Goal: Transaction & Acquisition: Download file/media

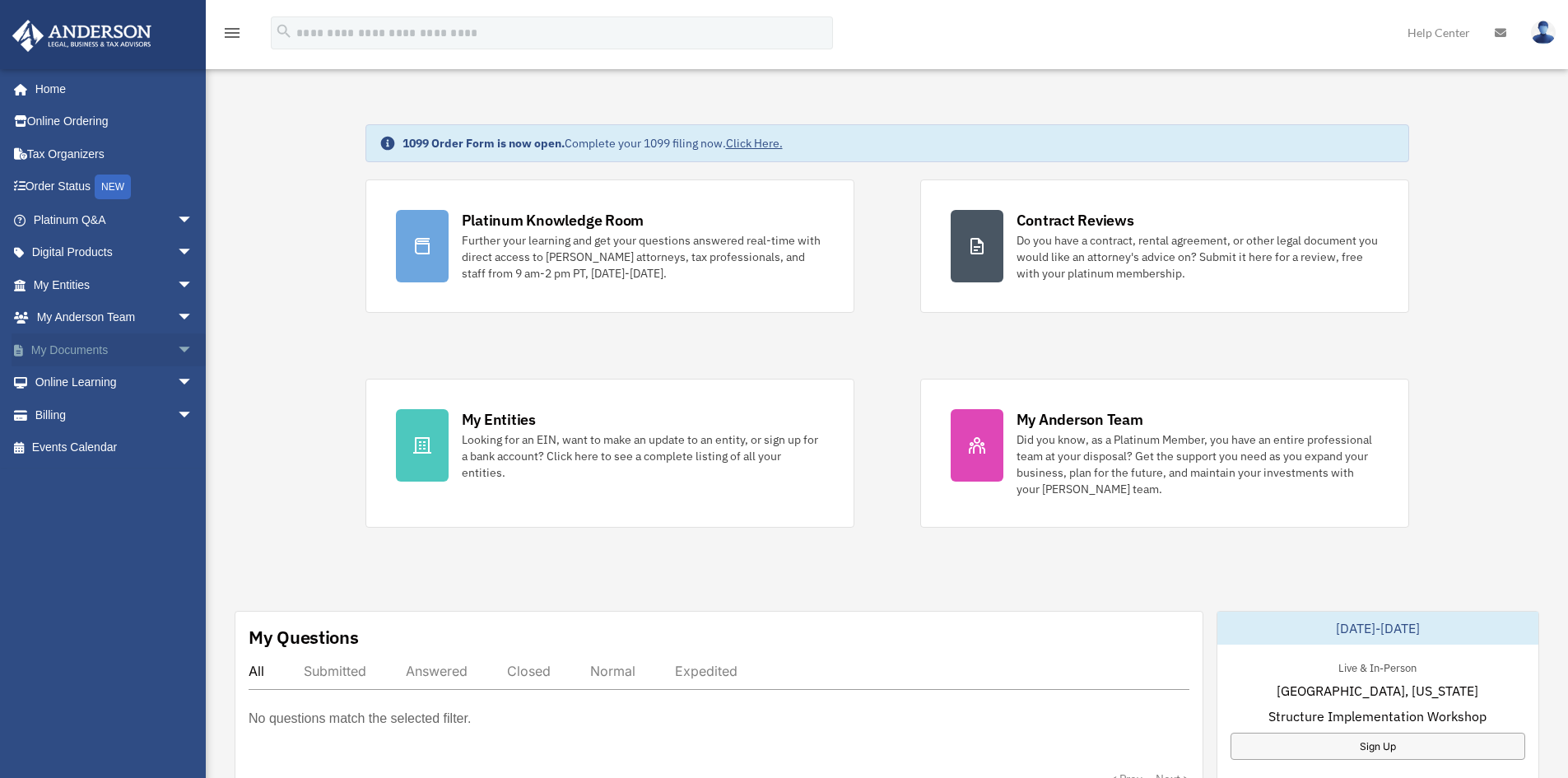
click at [81, 353] on link "My Documents arrow_drop_down" at bounding box center [115, 350] width 207 height 33
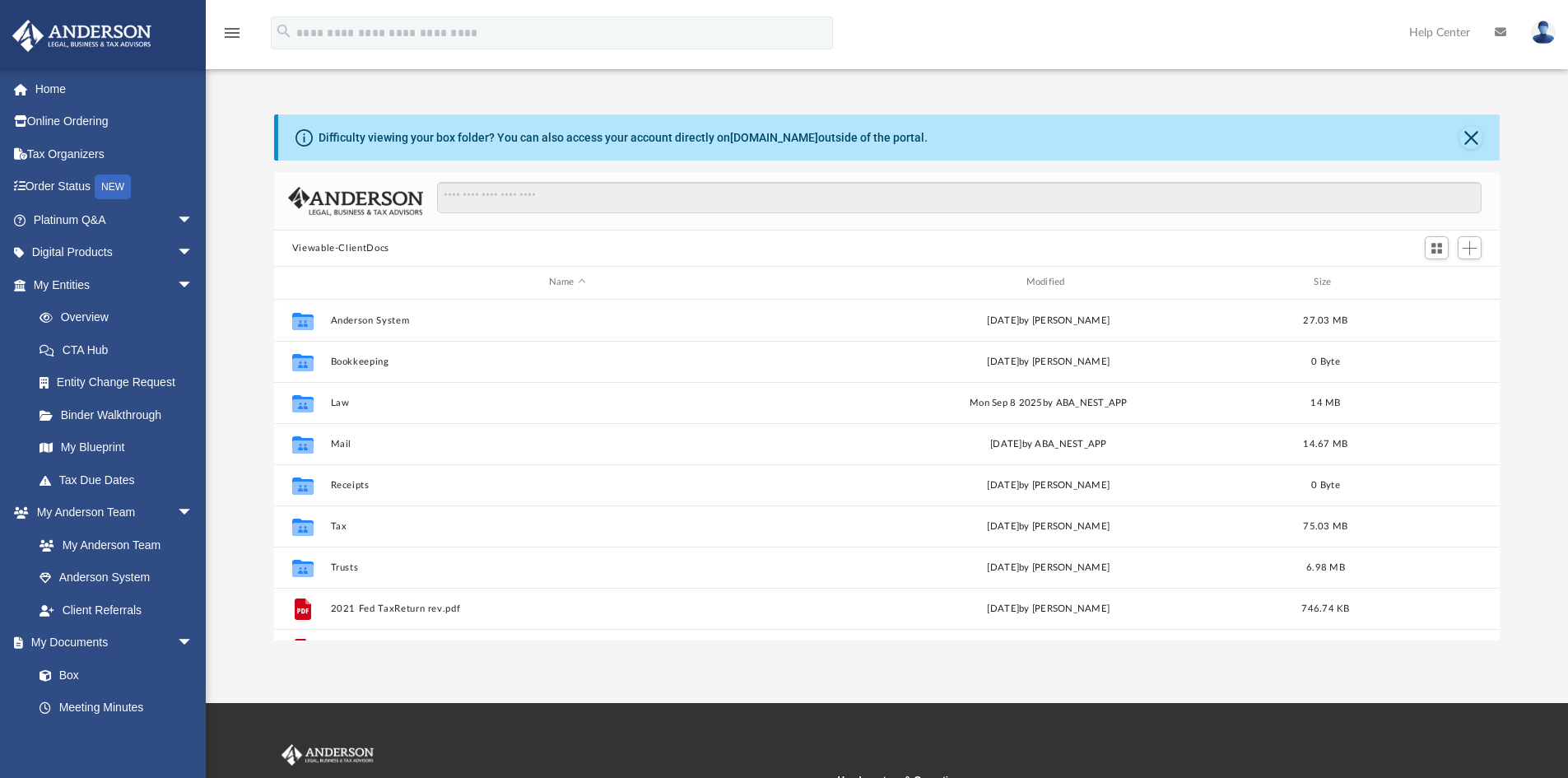
scroll to position [362, 1213]
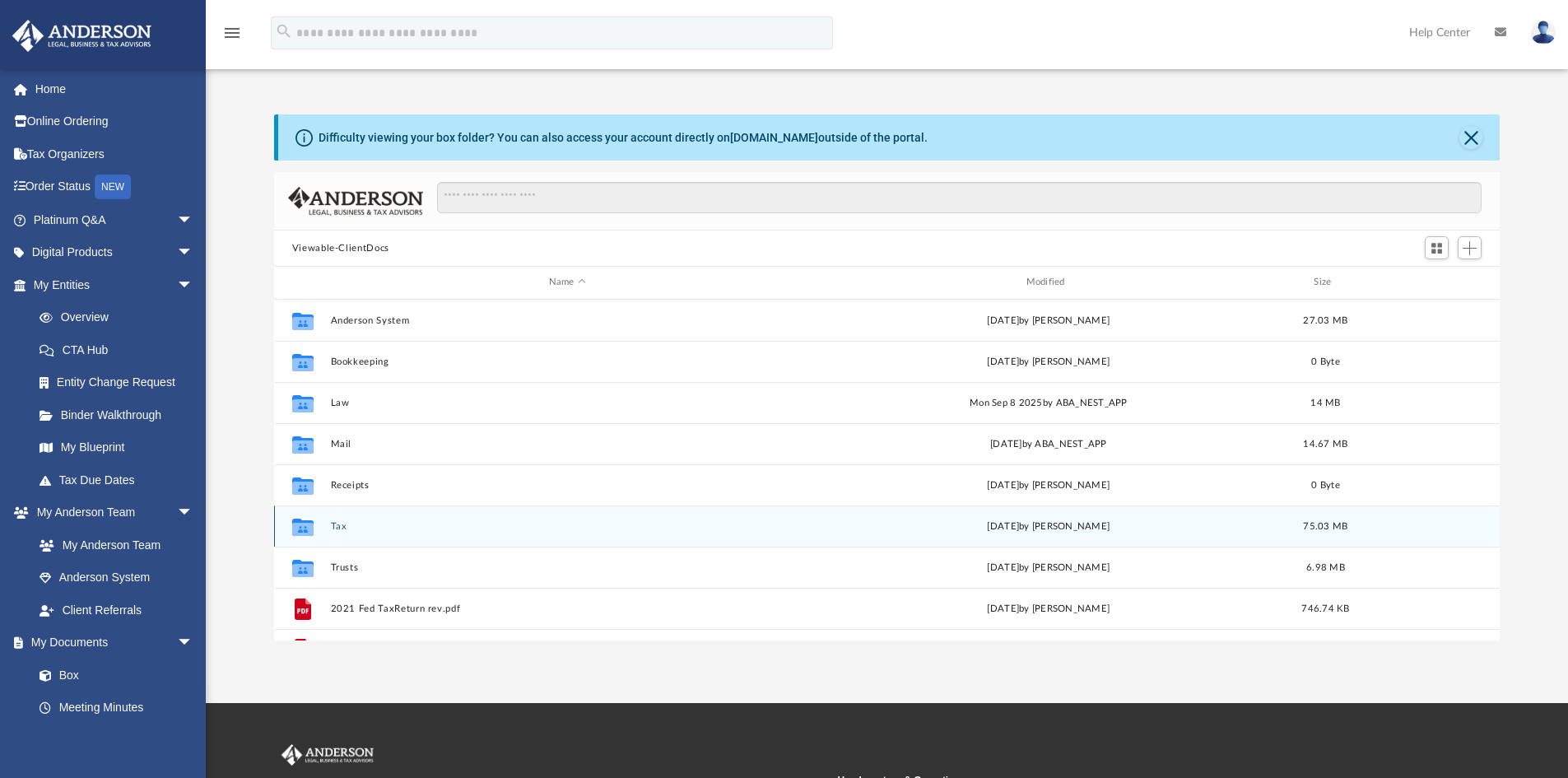
click at [336, 524] on button "Tax" at bounding box center [566, 526] width 474 height 11
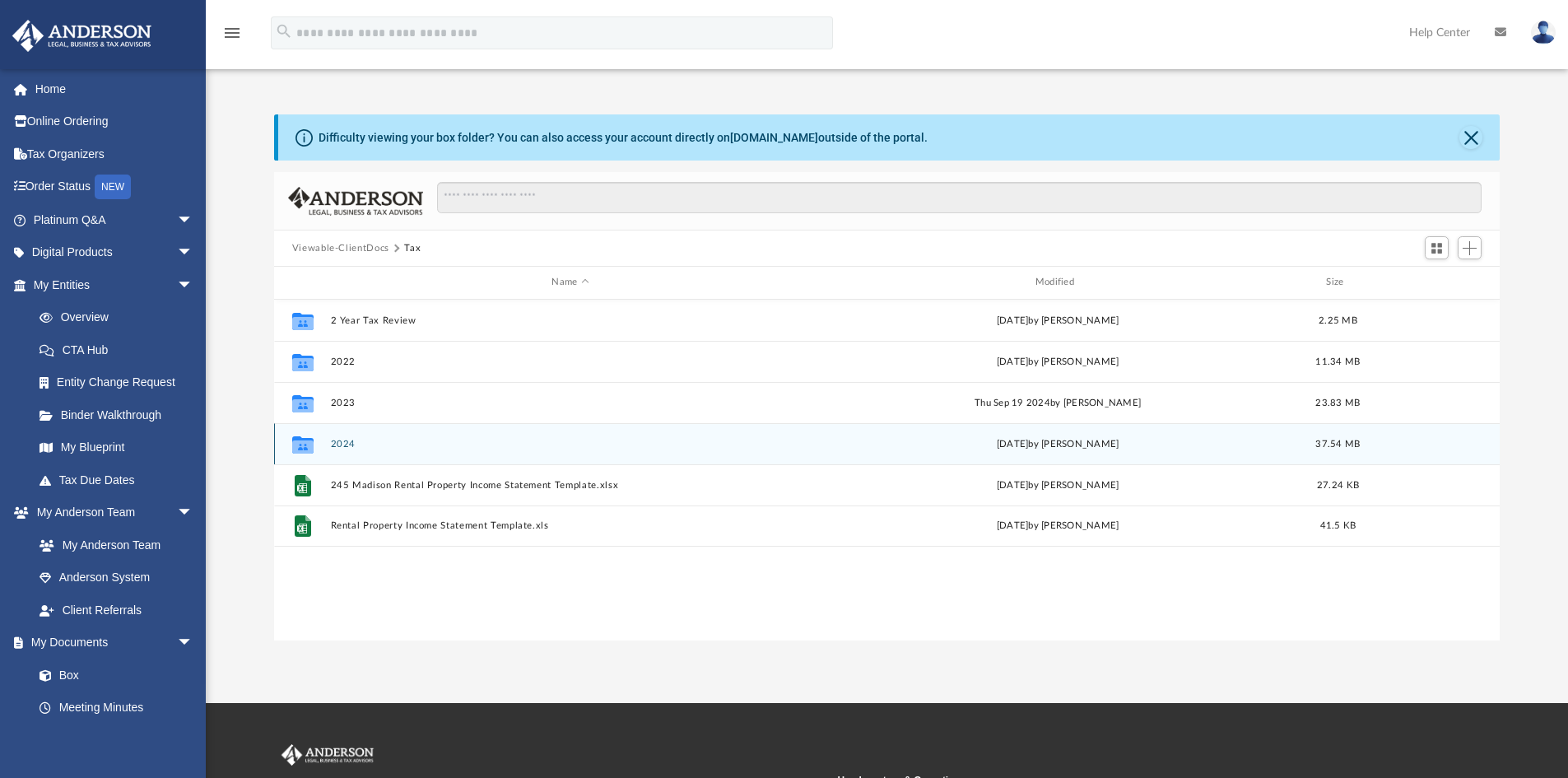
click at [340, 441] on button "2024" at bounding box center [570, 443] width 480 height 11
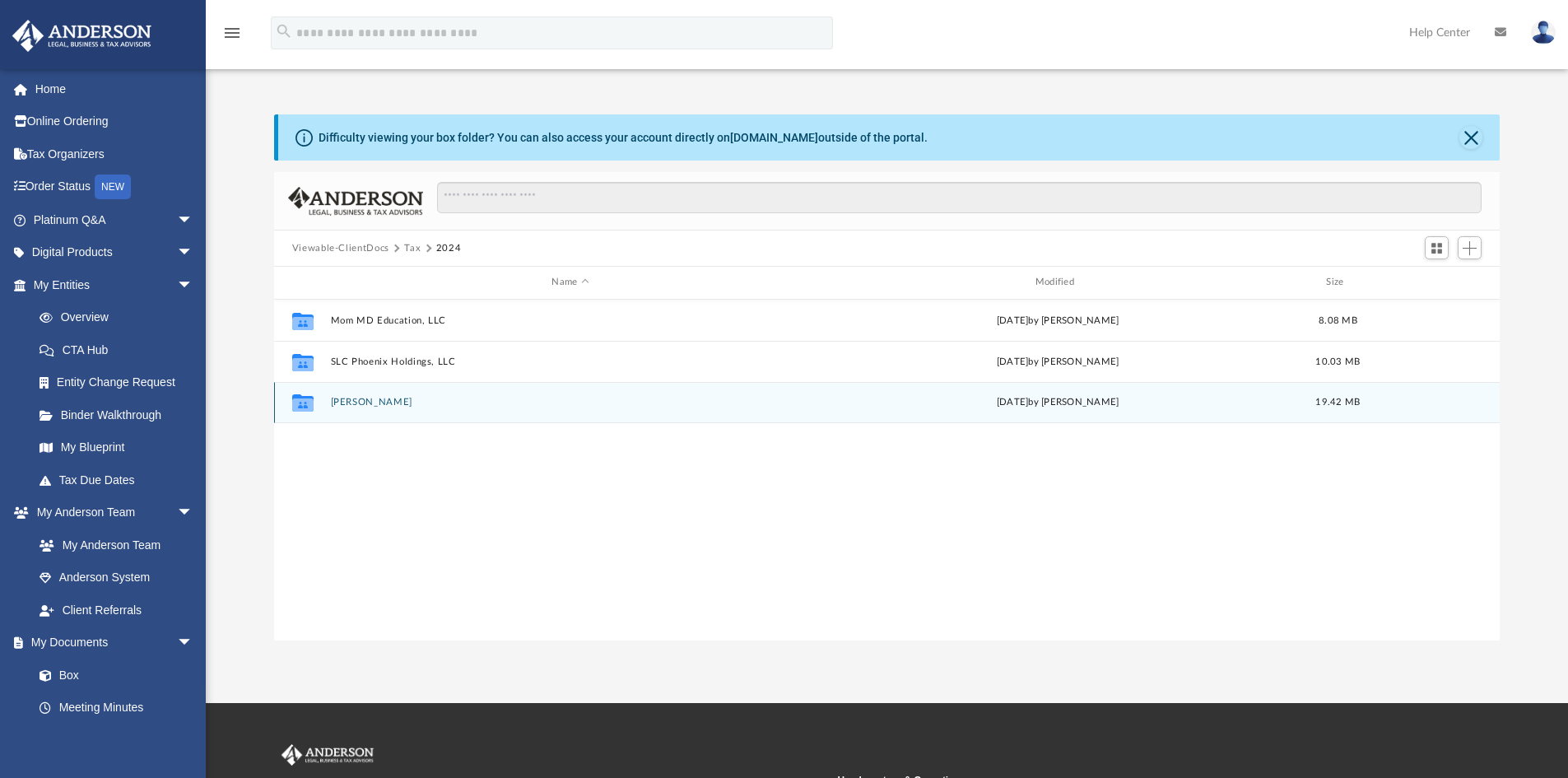
click at [350, 402] on button "Thron, Robert A." at bounding box center [570, 402] width 480 height 11
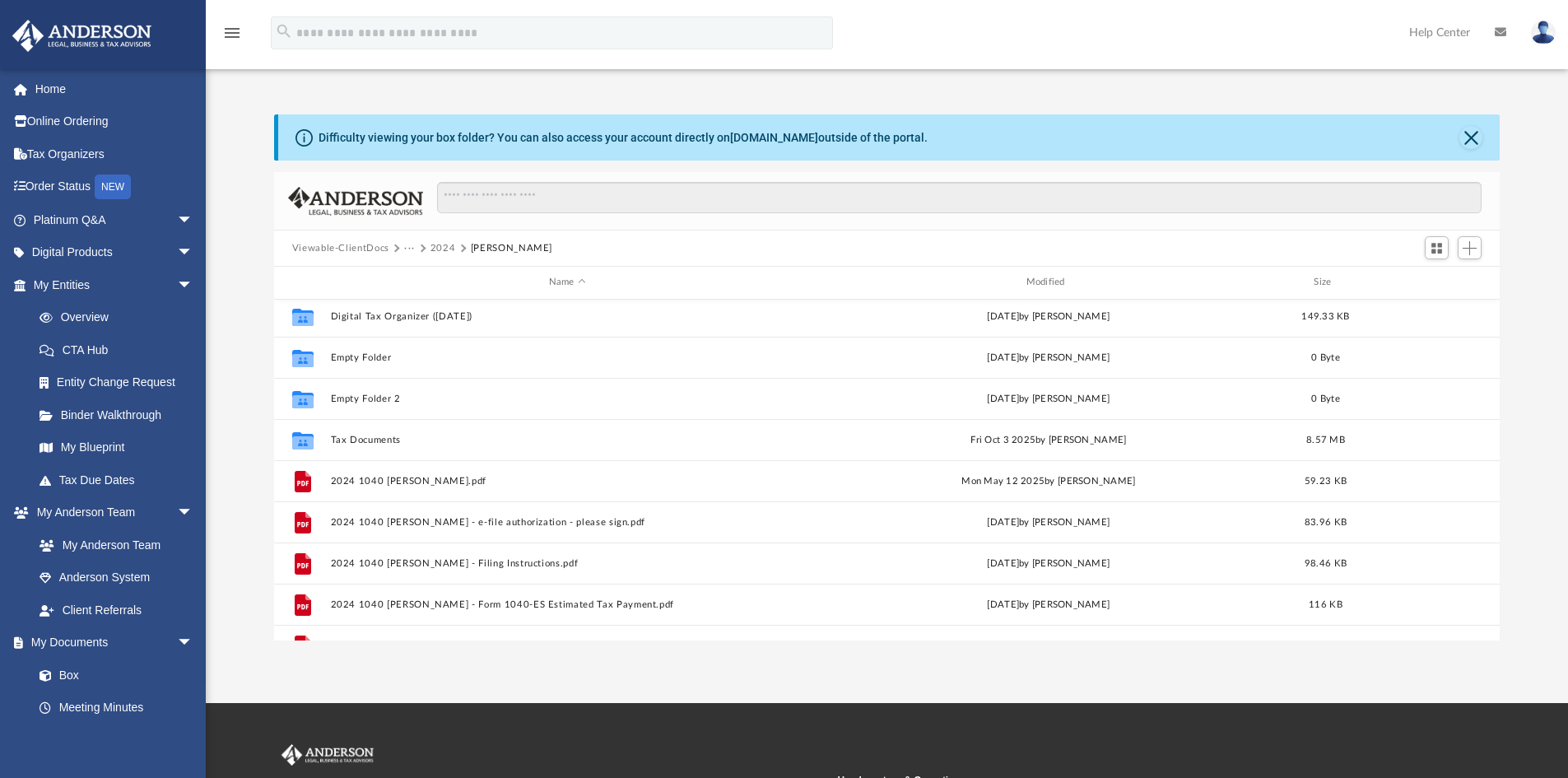
scroll to position [153, 0]
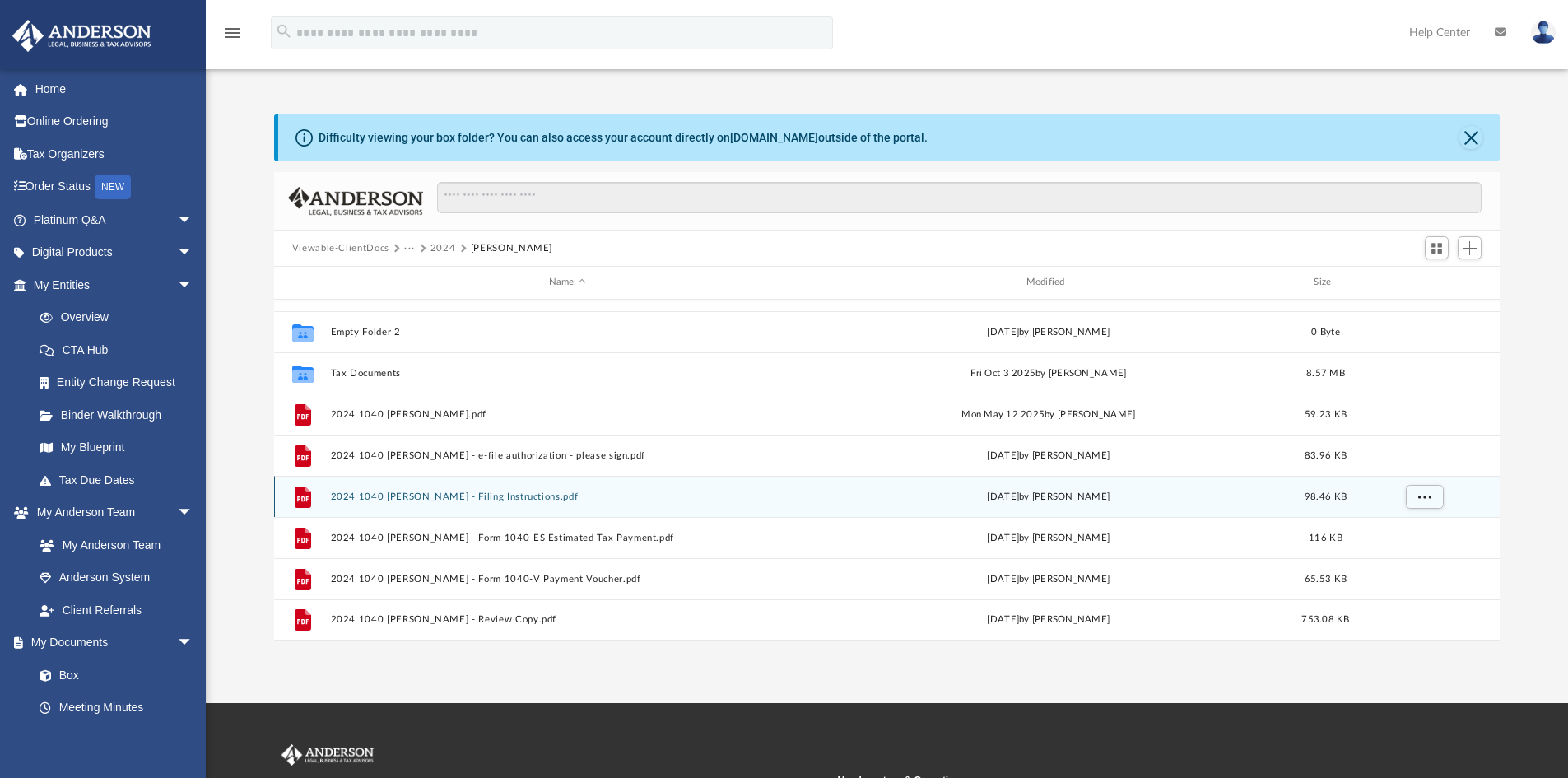
click at [542, 496] on button "2024 1040 Thron, Robert A. - Filing Instructions.pdf" at bounding box center [566, 497] width 474 height 11
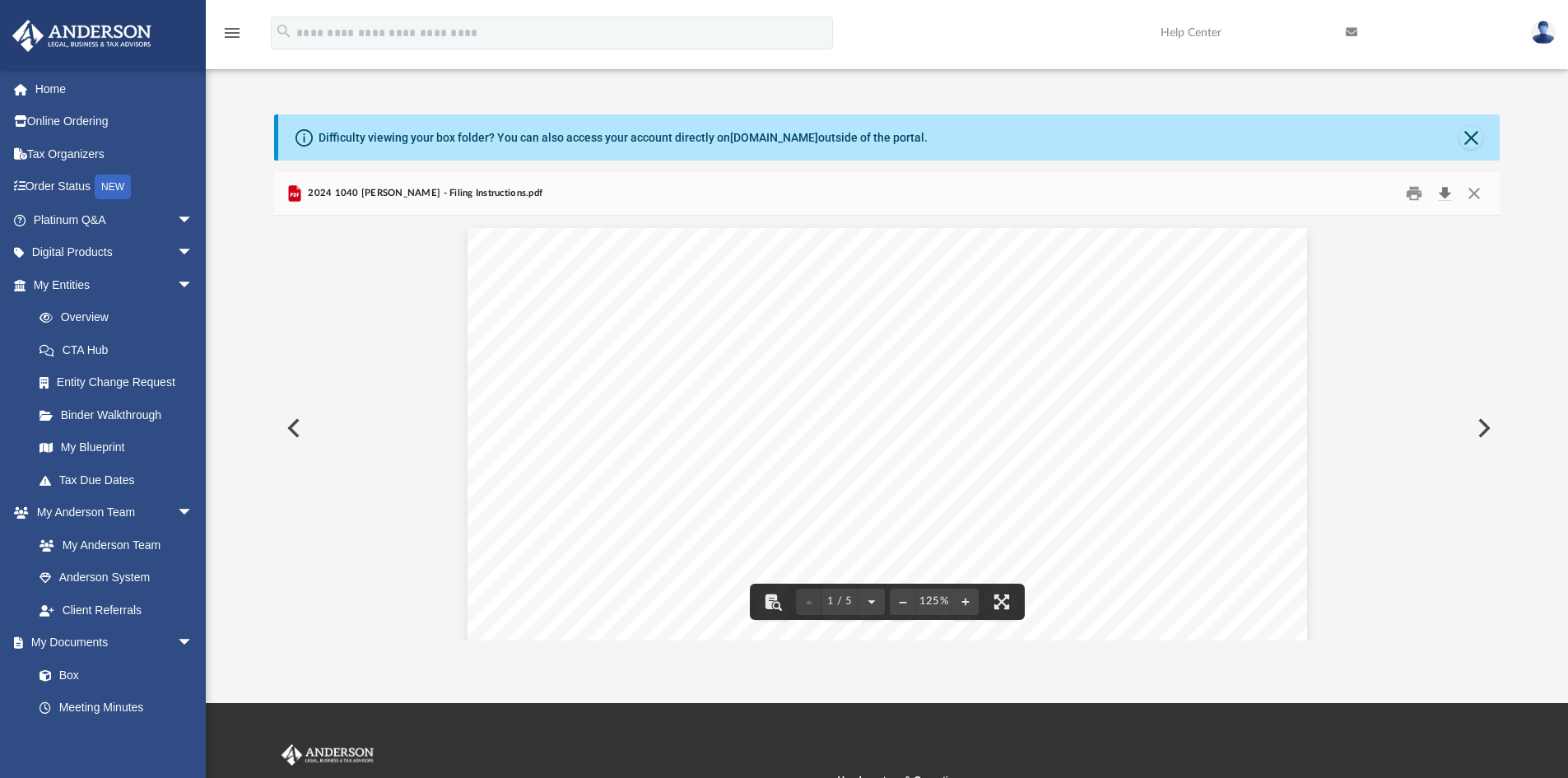
click at [1452, 196] on button "Download" at bounding box center [1444, 193] width 30 height 26
click at [1474, 189] on button "Close" at bounding box center [1474, 193] width 30 height 26
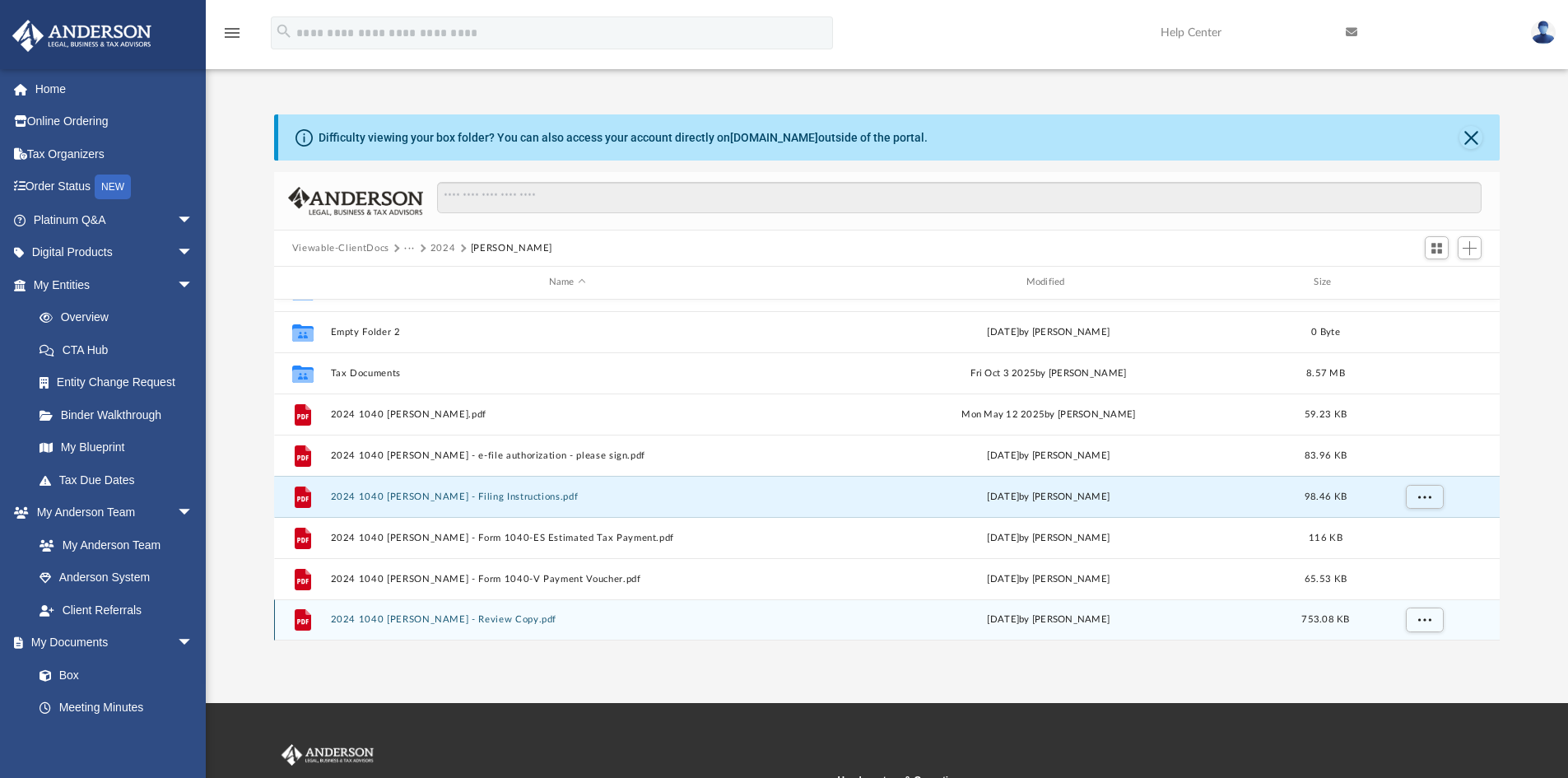
click at [503, 615] on button "2024 1040 Thron, Robert A. - Review Copy.pdf" at bounding box center [566, 619] width 474 height 11
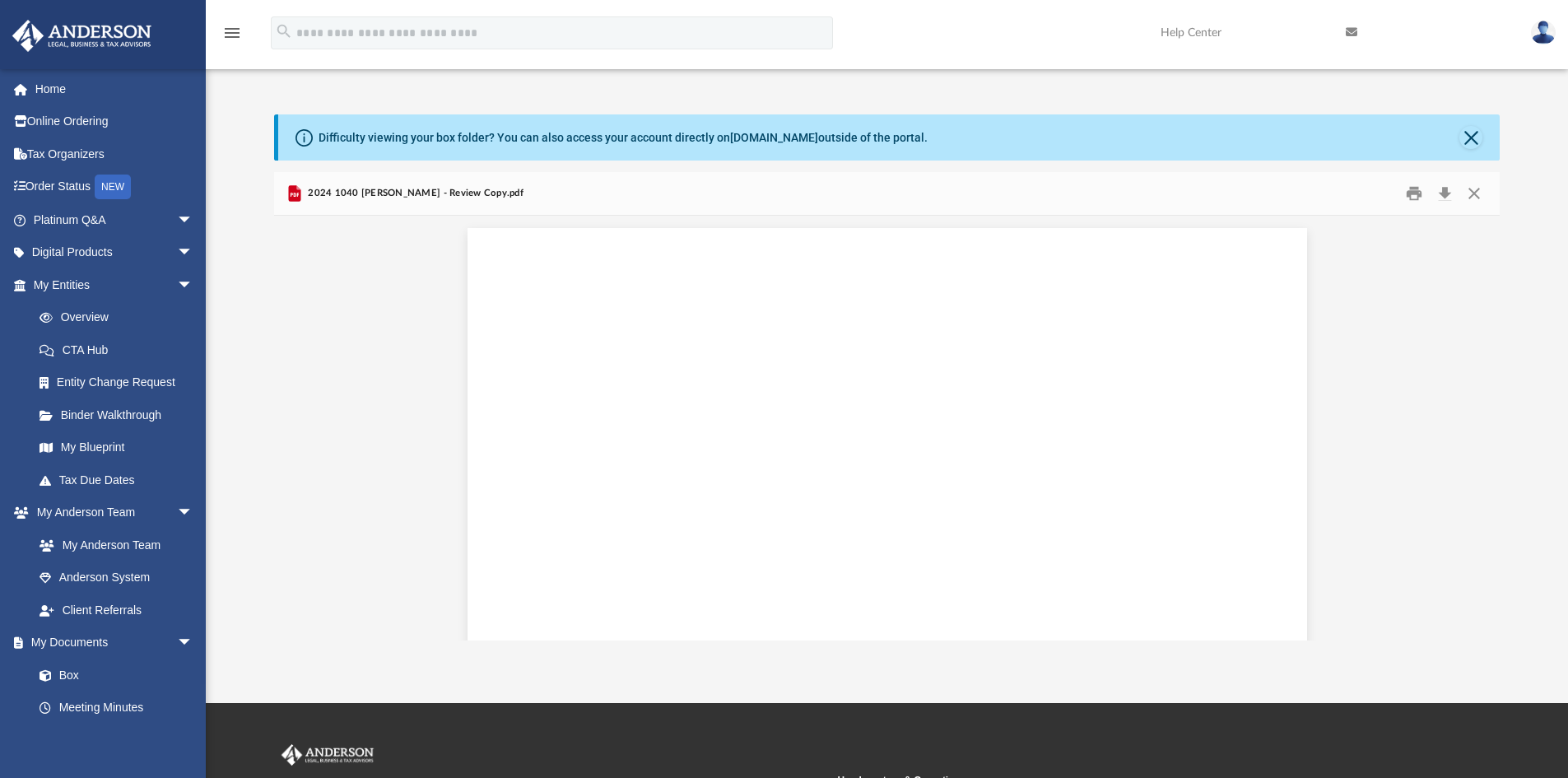
scroll to position [3333, 0]
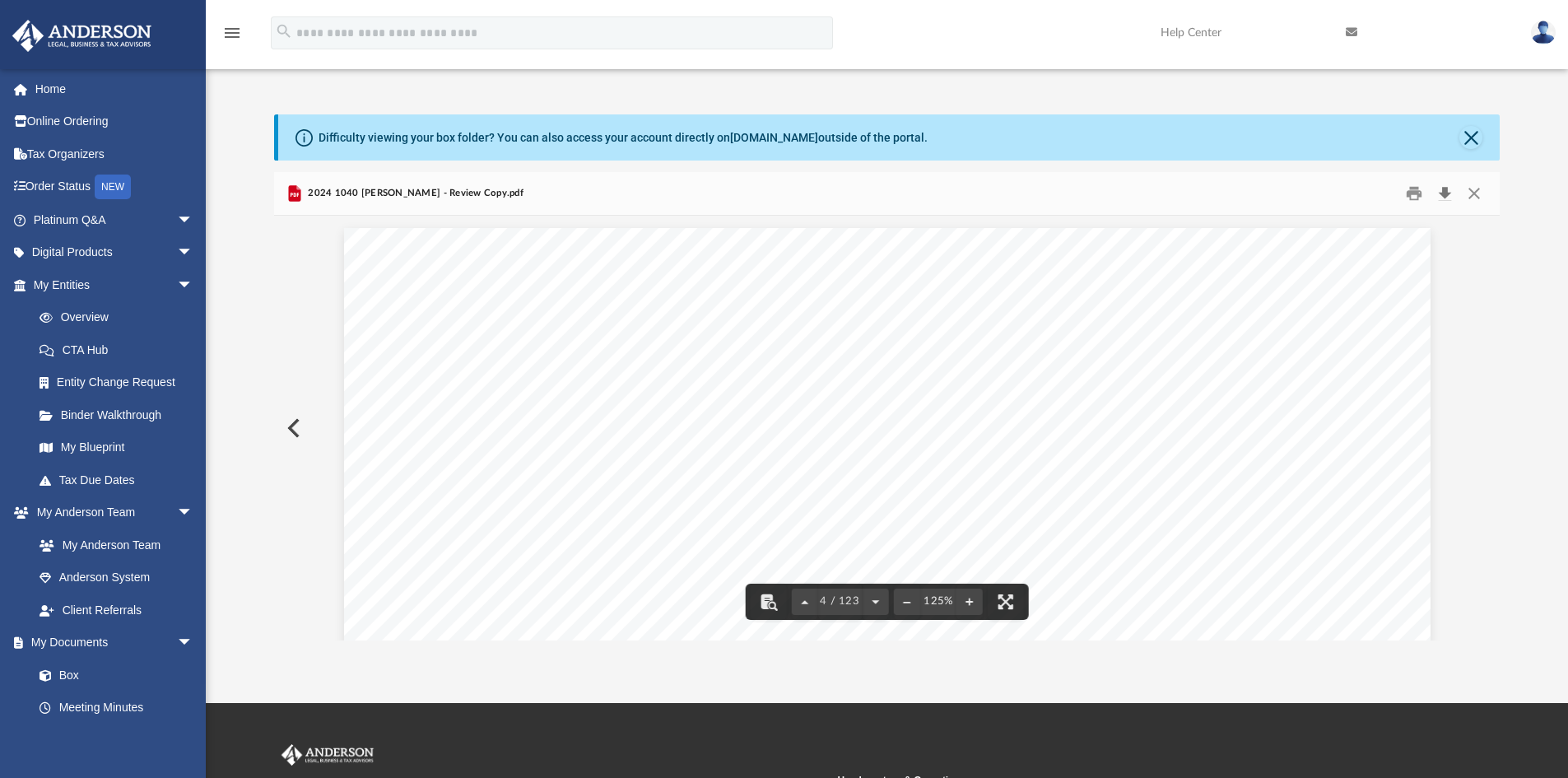
click at [1440, 196] on button "Download" at bounding box center [1444, 193] width 30 height 26
click at [1482, 187] on button "Close" at bounding box center [1474, 193] width 30 height 26
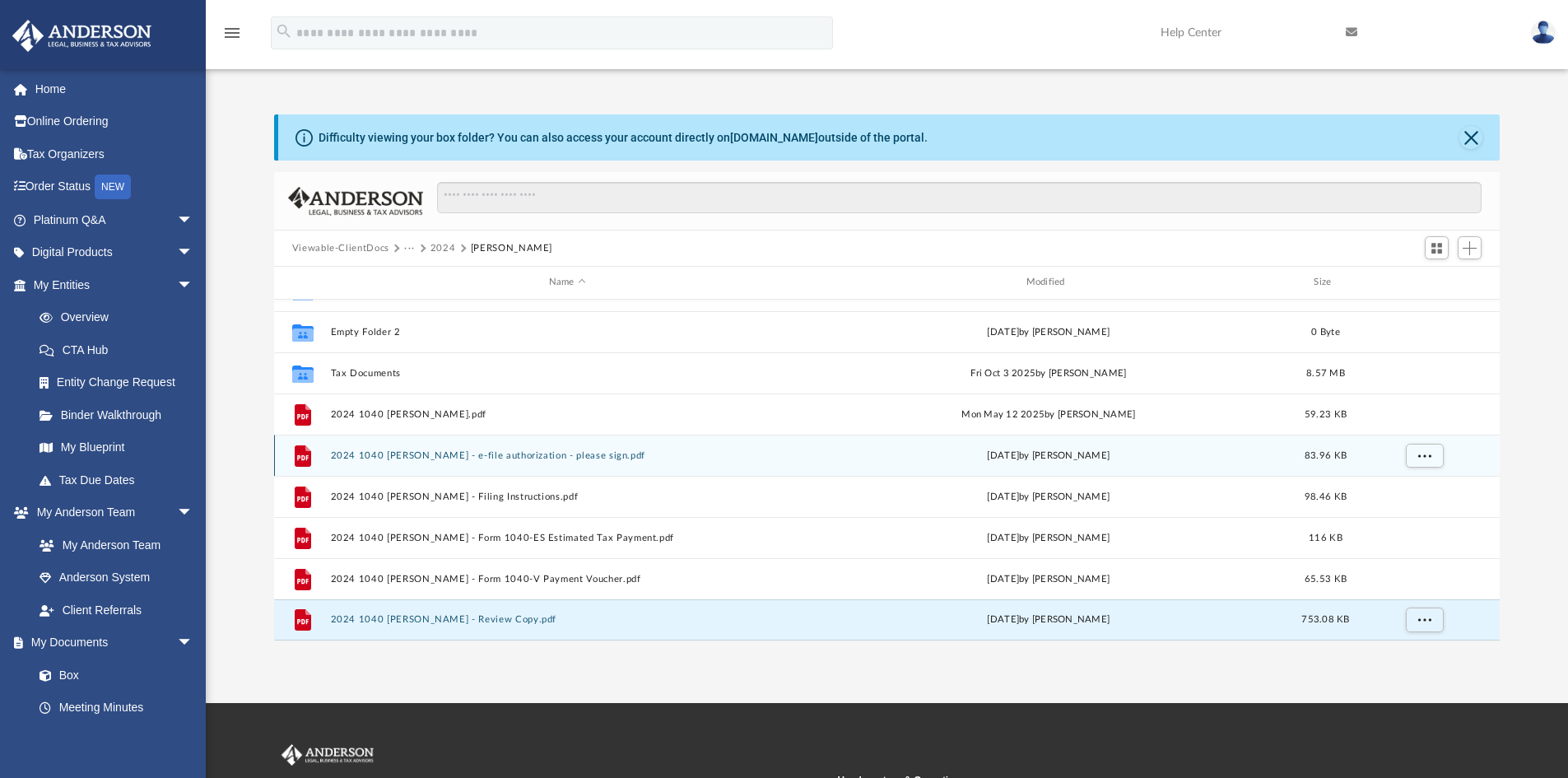
click at [514, 460] on button "2024 1040 Thron, Robert A. - e-file authorization - please sign.pdf" at bounding box center [566, 455] width 474 height 11
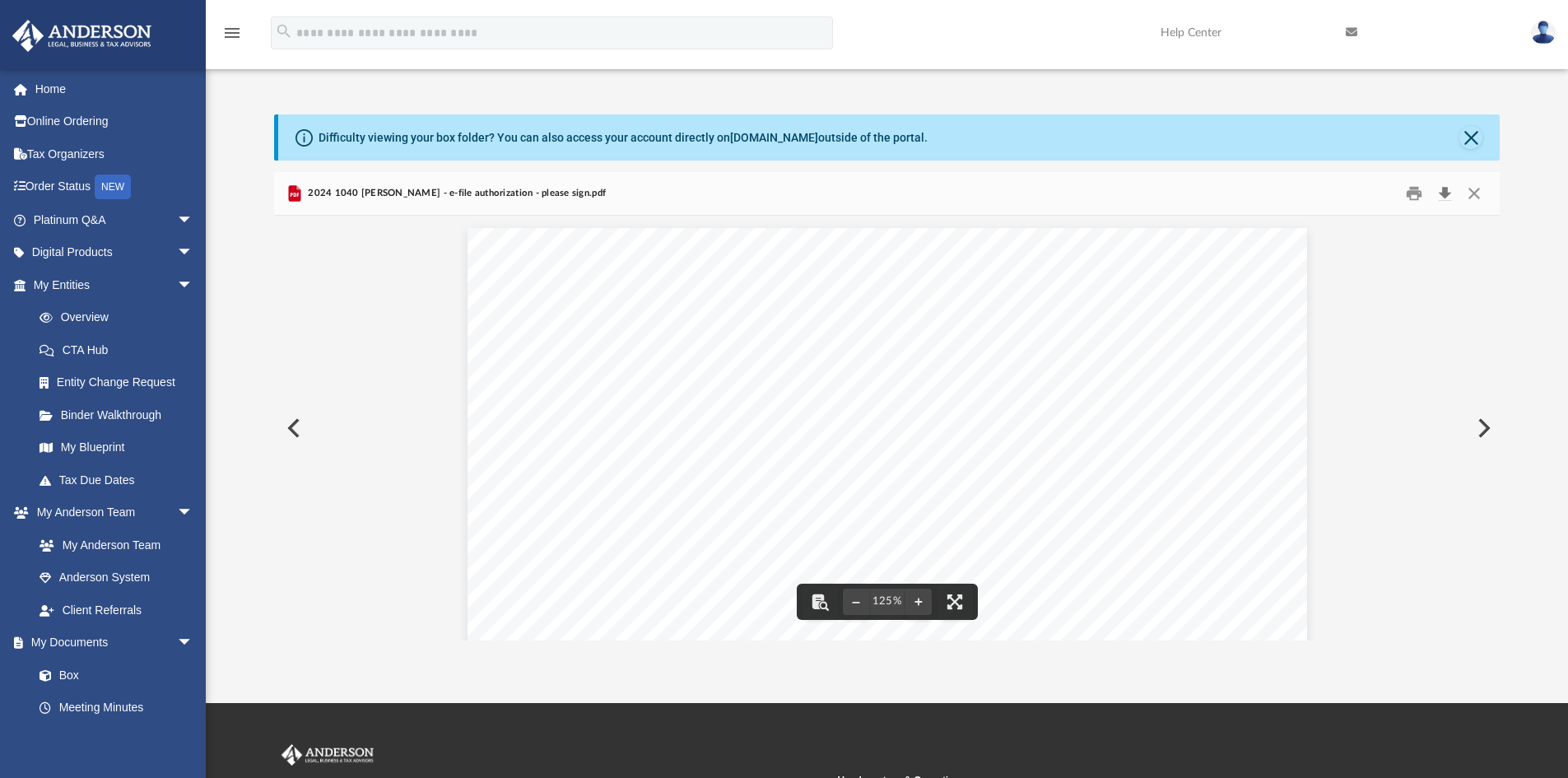
click at [1451, 194] on button "Download" at bounding box center [1444, 193] width 30 height 26
click at [1474, 191] on button "Close" at bounding box center [1474, 193] width 30 height 26
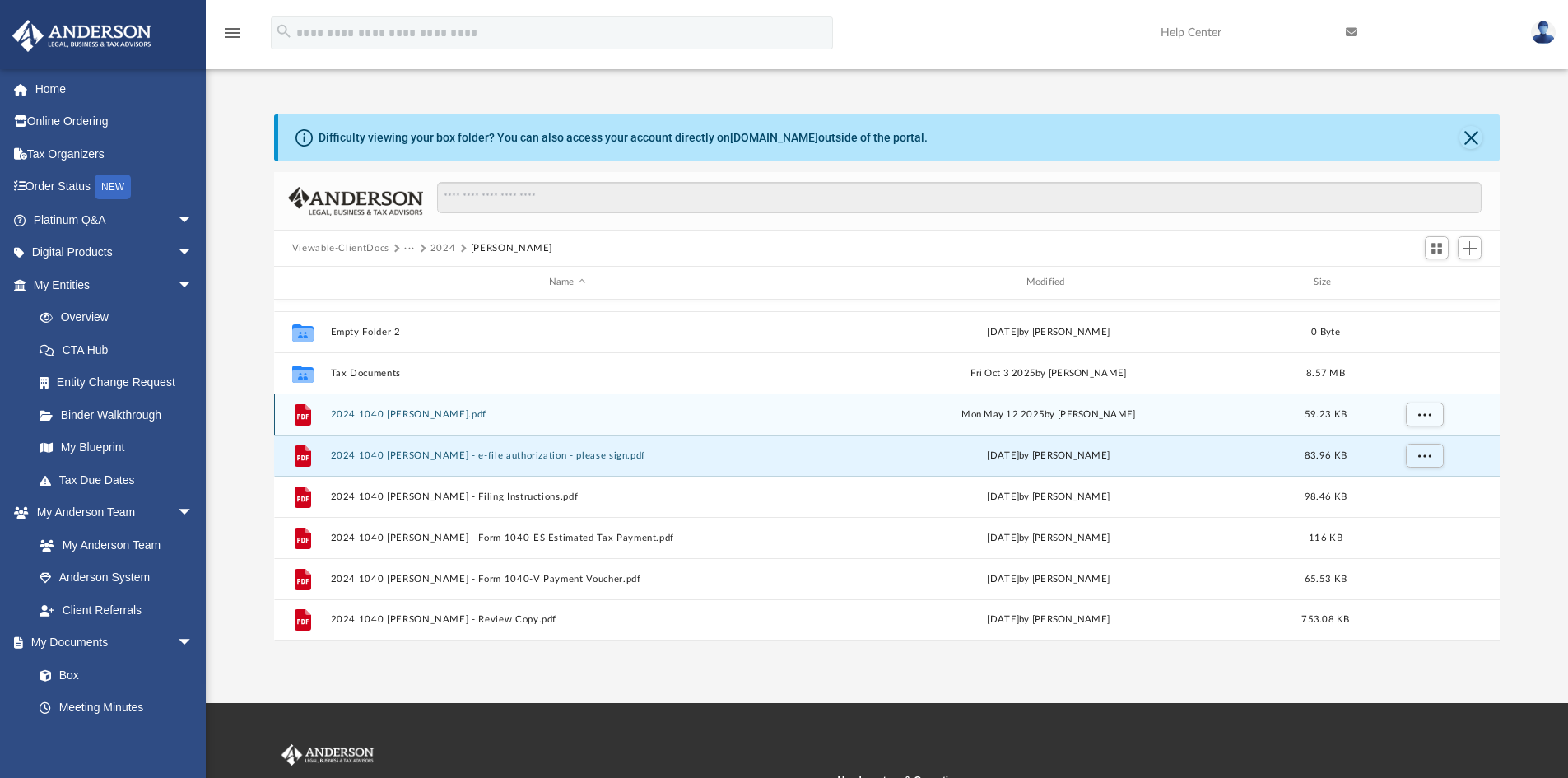
click at [450, 404] on div "File 2024 1040 Thron, Robert A-EXT.pdf Mon May 12 2025 by Shaqedra Riley 59.23 …" at bounding box center [887, 414] width 1227 height 42
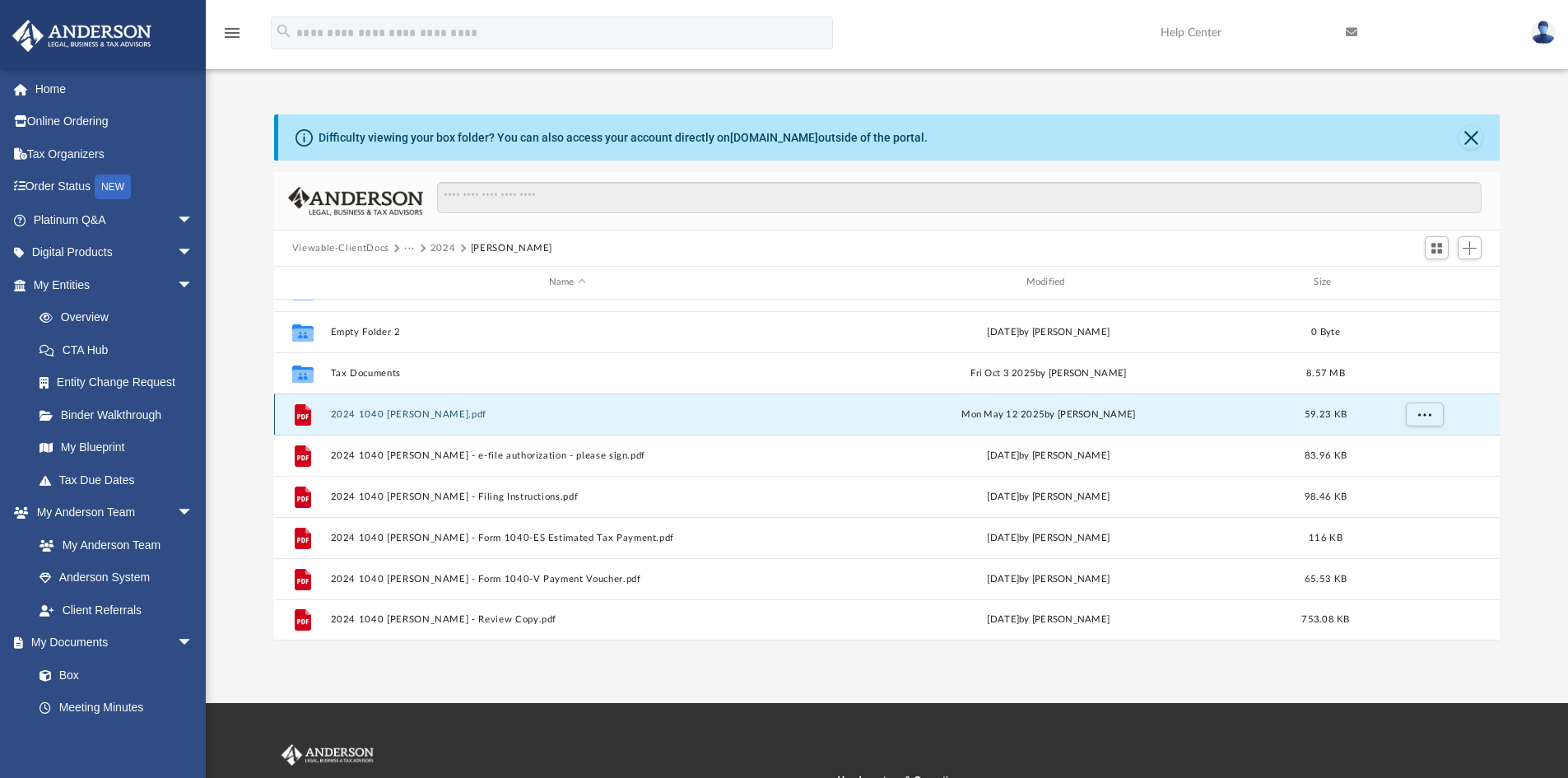
click at [474, 413] on button "2024 1040 Thron, Robert A-EXT.pdf" at bounding box center [566, 414] width 474 height 11
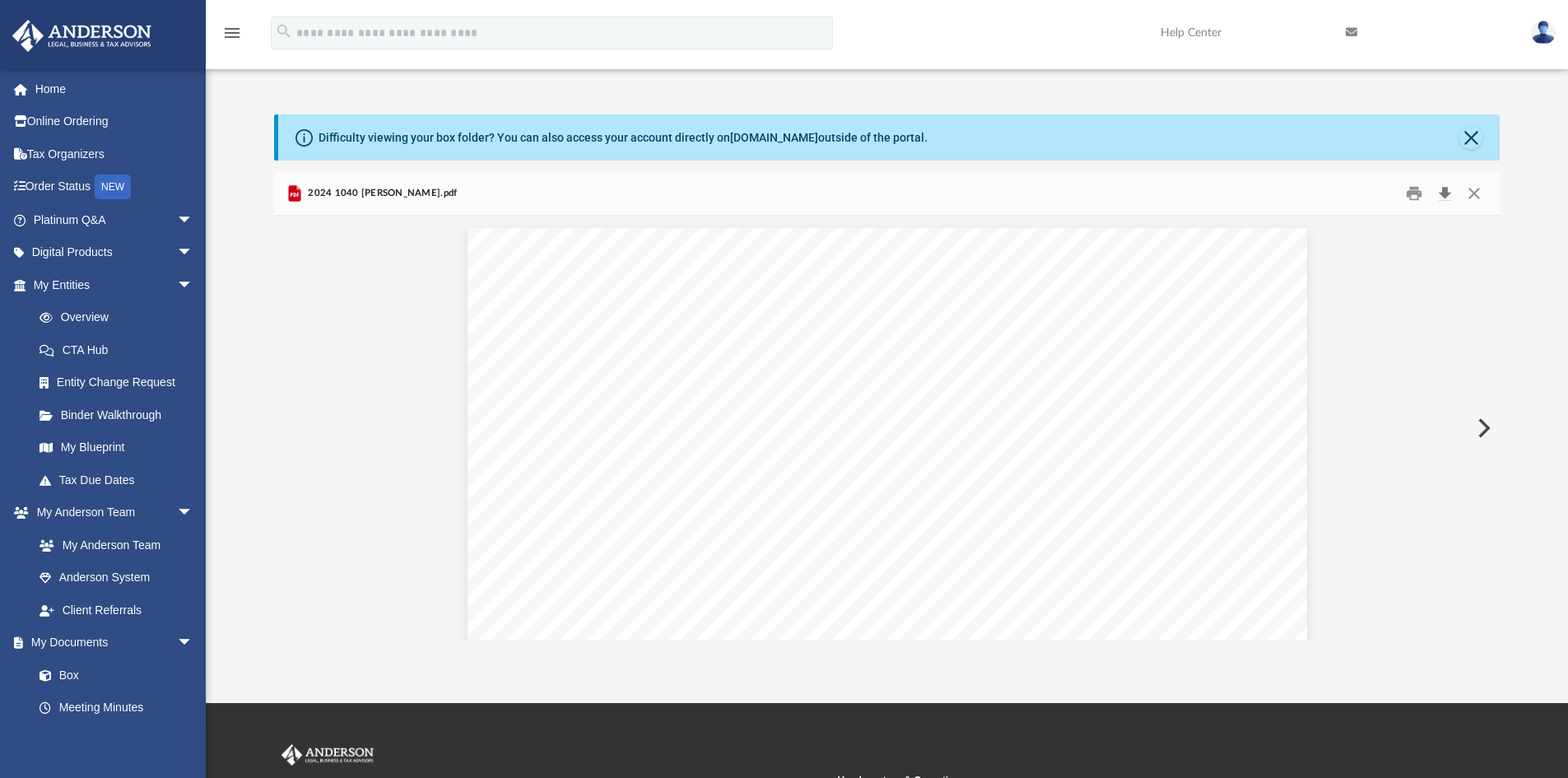
click at [1444, 193] on button "Download" at bounding box center [1444, 193] width 30 height 26
